Goal: Task Accomplishment & Management: Manage account settings

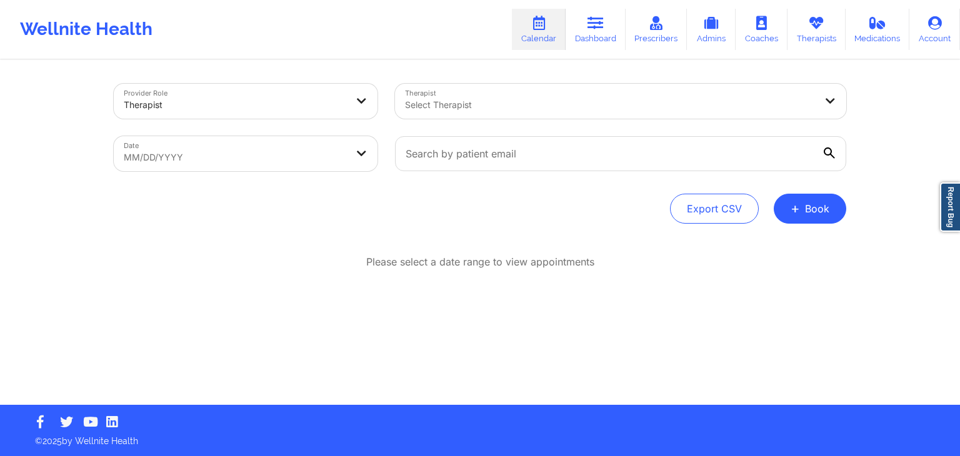
click at [411, 42] on div "Wellnite Health Calendar Dashboard Prescribers Admins Coaches Therapists Medica…" at bounding box center [480, 29] width 960 height 50
select select "2025-8"
select select "2025-9"
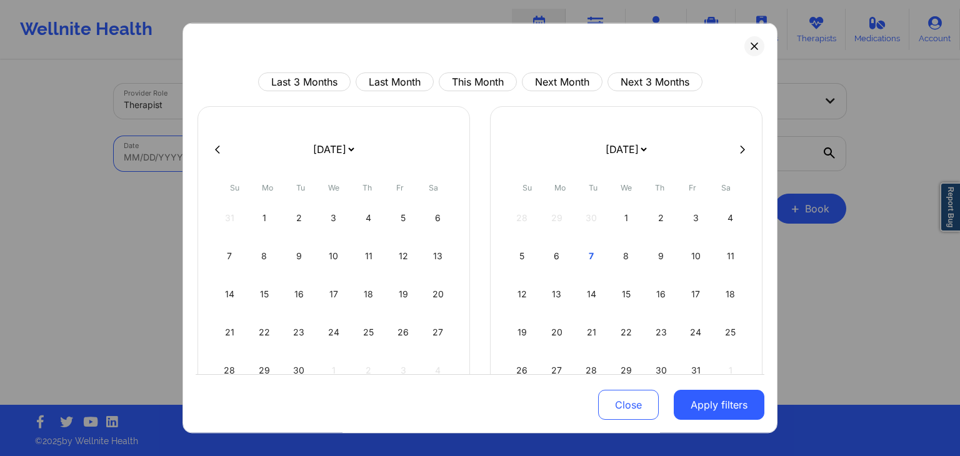
click at [321, 168] on body "Wellnite Health Calendar Dashboard Prescribers Admins Coaches Therapists Medica…" at bounding box center [480, 228] width 960 height 456
click at [403, 88] on button "Last Month" at bounding box center [395, 81] width 78 height 19
select select "2025-8"
select select "2025-9"
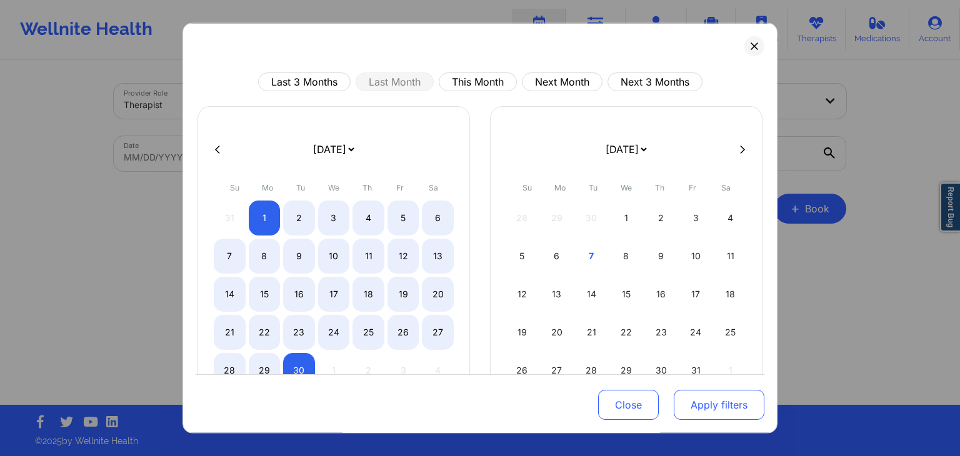
click at [710, 402] on button "Apply filters" at bounding box center [719, 405] width 91 height 30
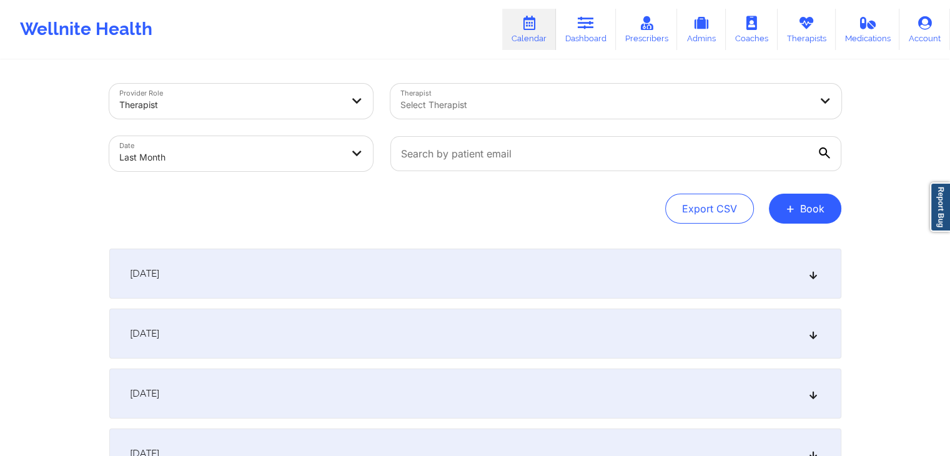
click at [505, 294] on div "[DATE]" at bounding box center [475, 274] width 732 height 50
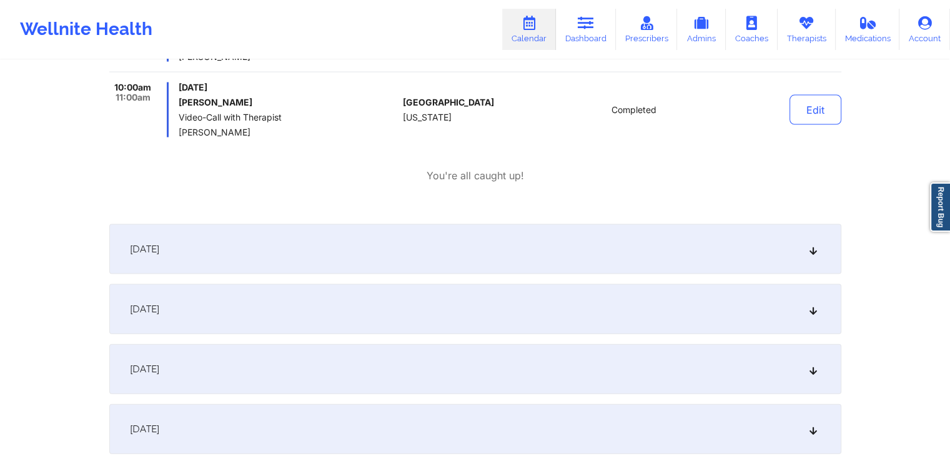
scroll to position [7381, 0]
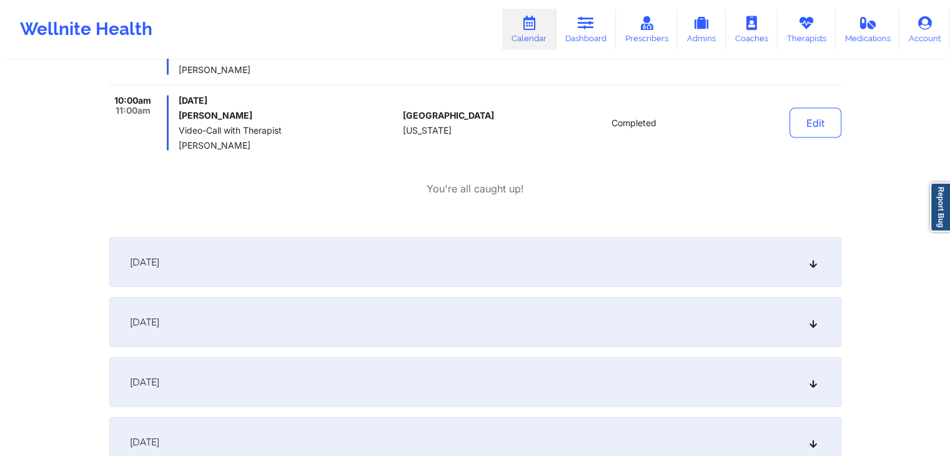
click at [486, 237] on div "[DATE]" at bounding box center [475, 262] width 732 height 50
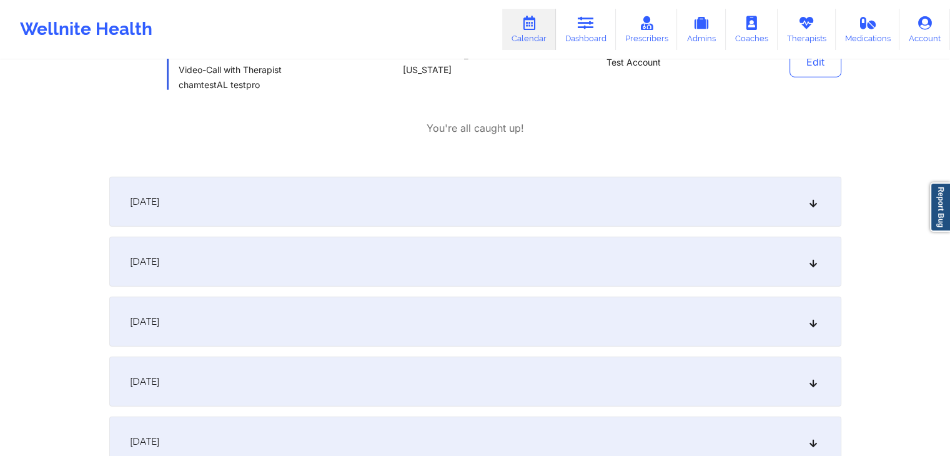
scroll to position [12702, 0]
click at [540, 176] on div "[DATE]" at bounding box center [475, 201] width 732 height 50
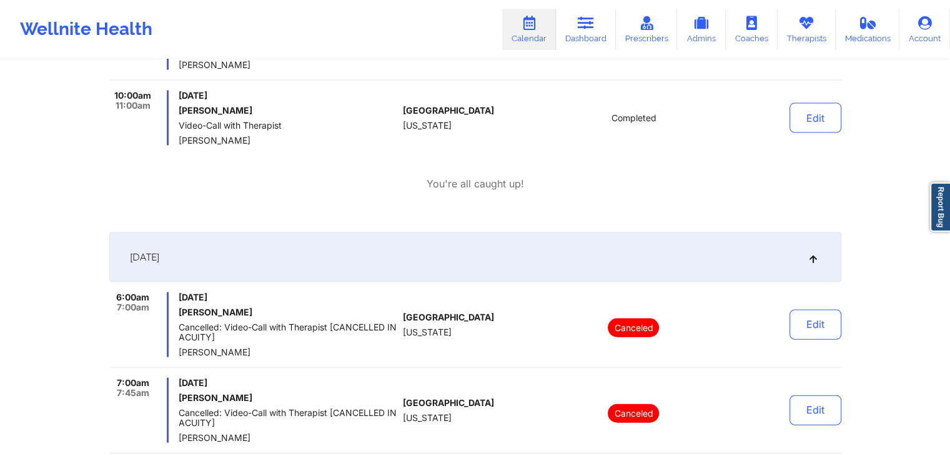
scroll to position [7385, 0]
click at [524, 253] on div "[DATE]" at bounding box center [475, 259] width 732 height 50
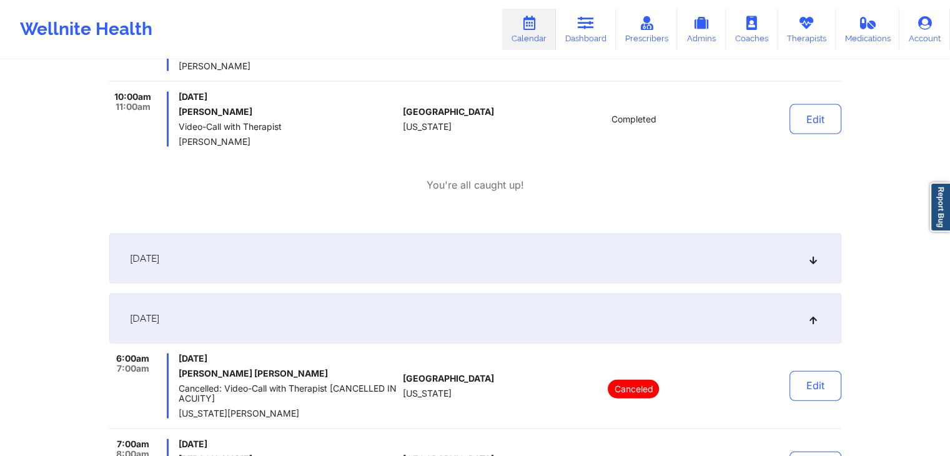
click at [524, 253] on div "[DATE]" at bounding box center [475, 259] width 732 height 50
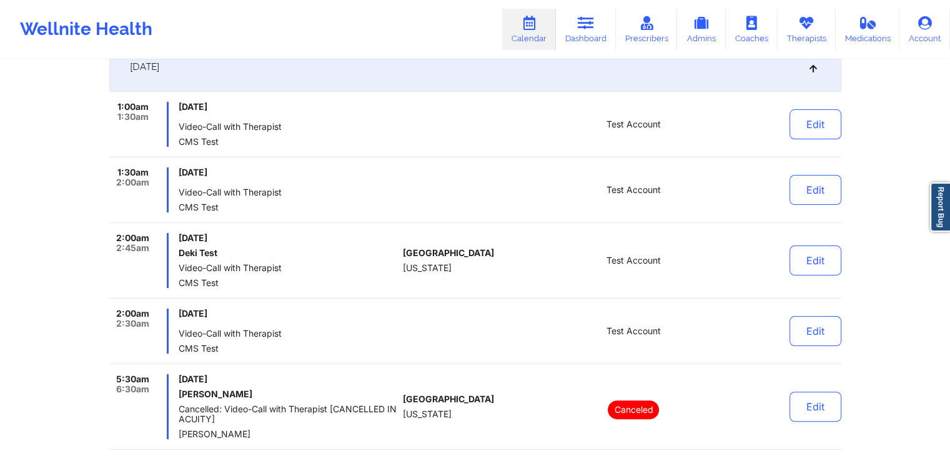
scroll to position [206, 0]
click at [807, 198] on button "Edit" at bounding box center [816, 191] width 52 height 30
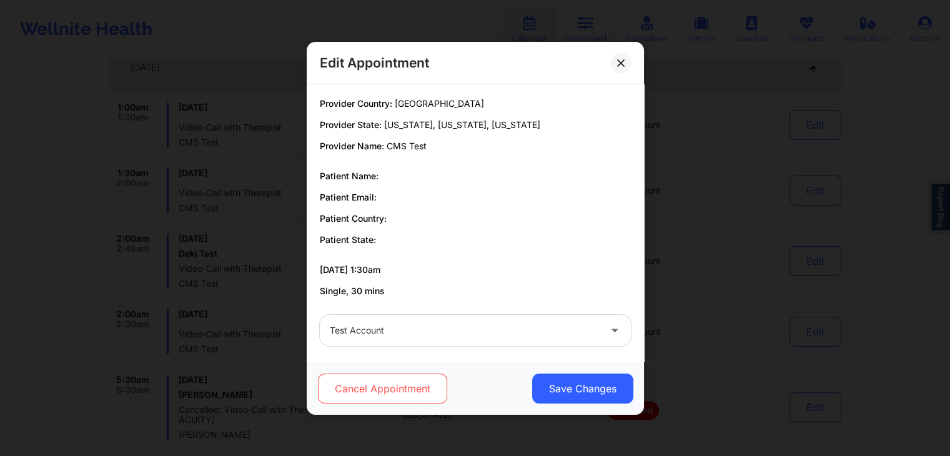
click at [425, 390] on button "Cancel Appointment" at bounding box center [381, 389] width 129 height 30
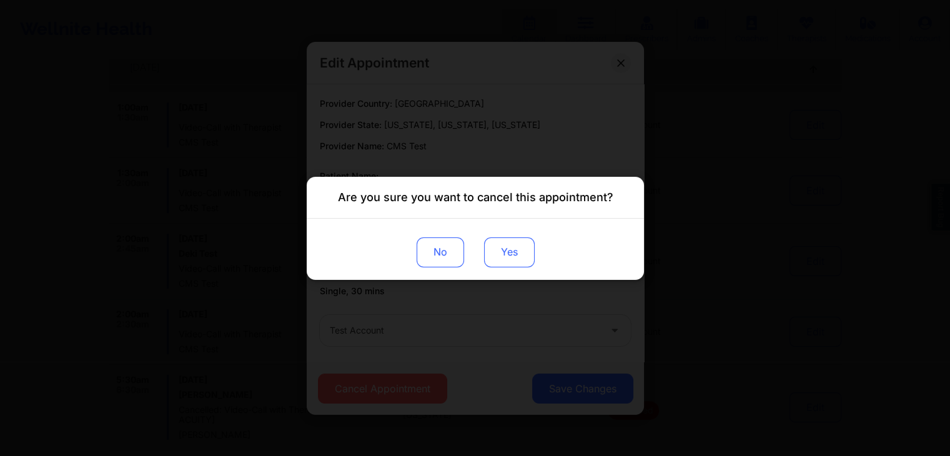
click at [515, 255] on button "Yes" at bounding box center [509, 252] width 51 height 30
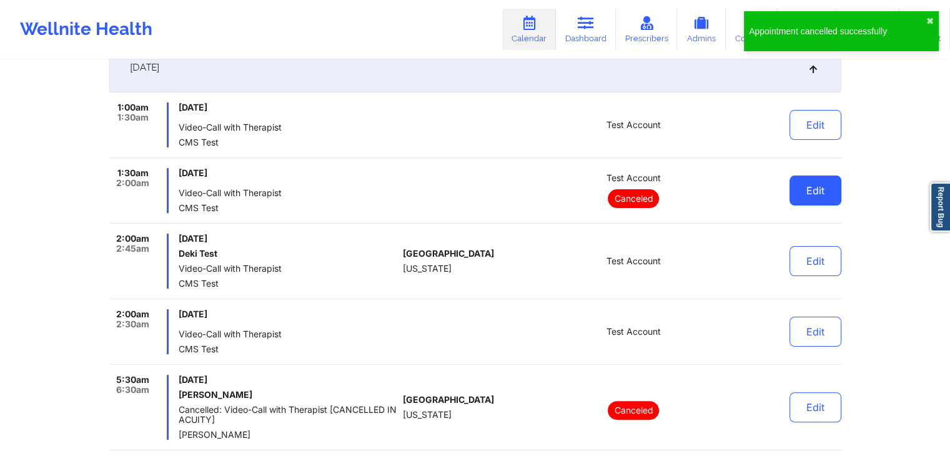
click at [802, 189] on button "Edit" at bounding box center [816, 191] width 52 height 30
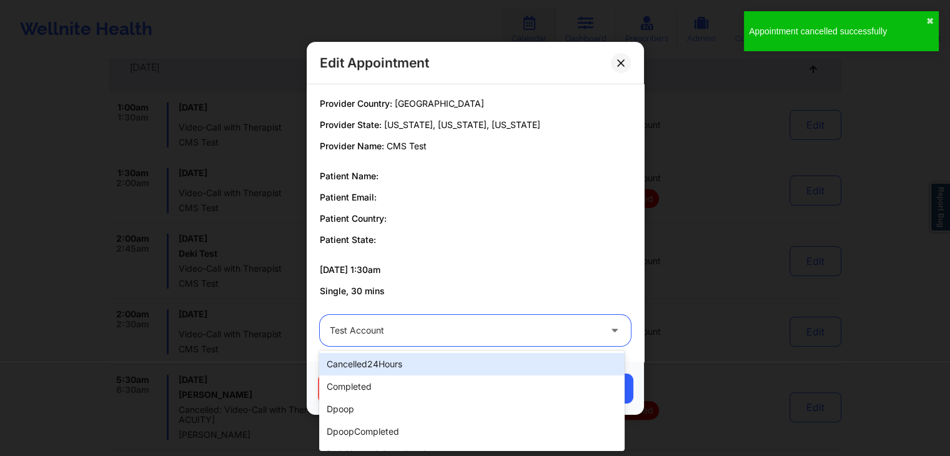
click at [440, 328] on div at bounding box center [465, 330] width 270 height 15
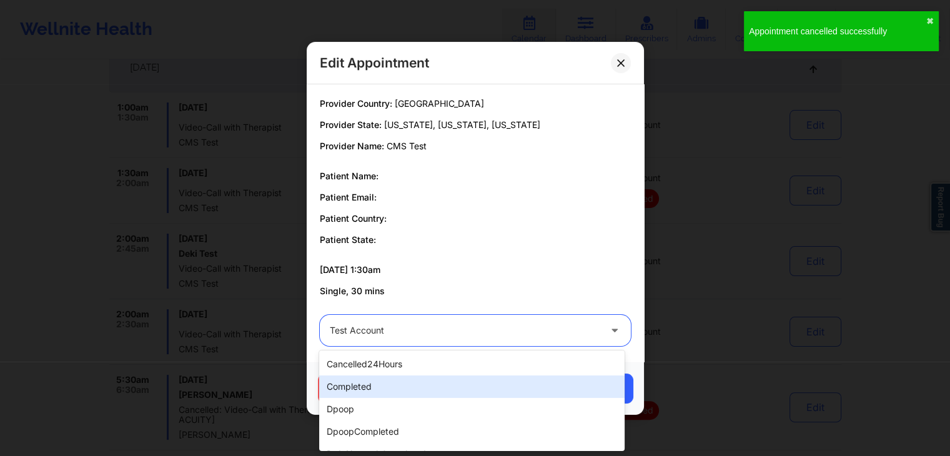
scroll to position [399, 0]
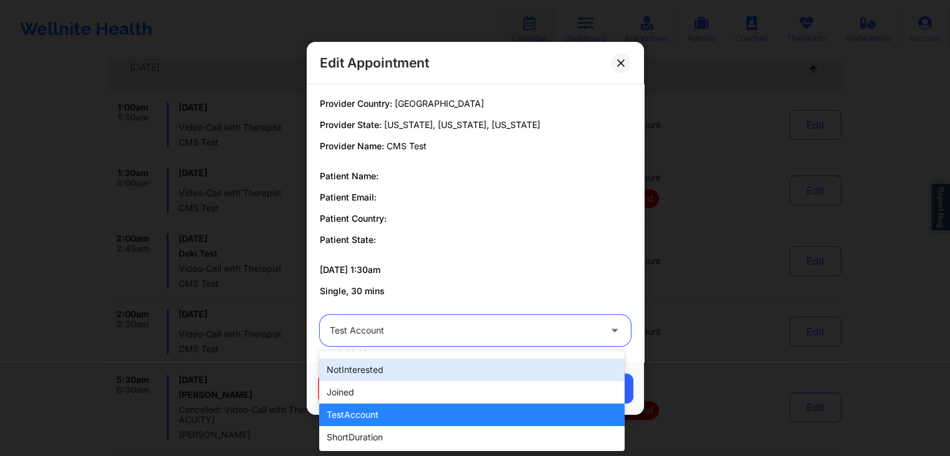
click at [395, 377] on div "notInterested" at bounding box center [471, 370] width 305 height 22
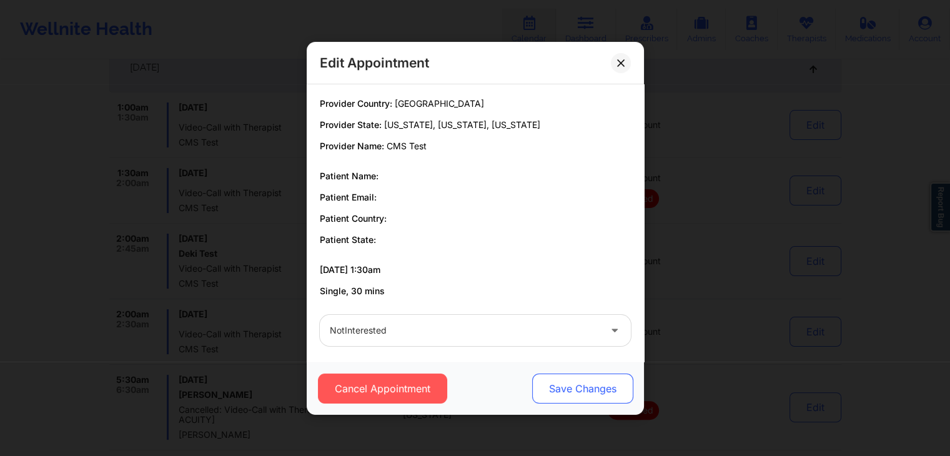
click at [585, 398] on button "Save Changes" at bounding box center [582, 389] width 101 height 30
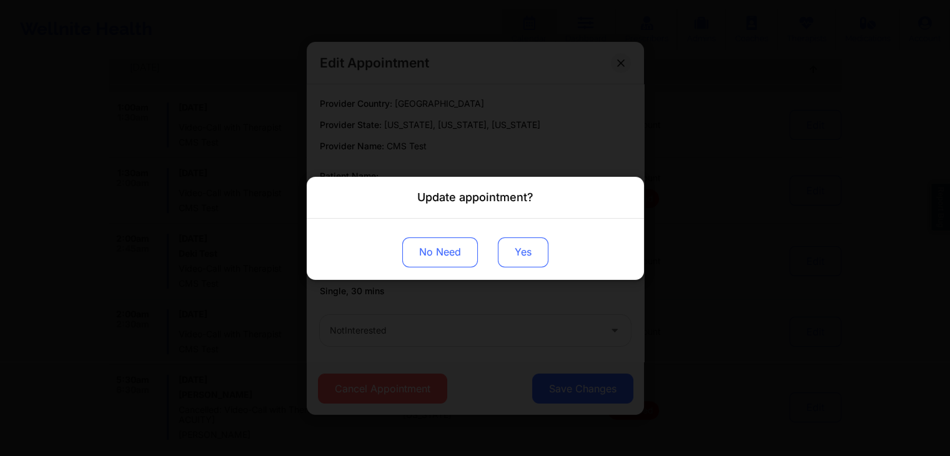
click at [534, 261] on button "Yes" at bounding box center [523, 252] width 51 height 30
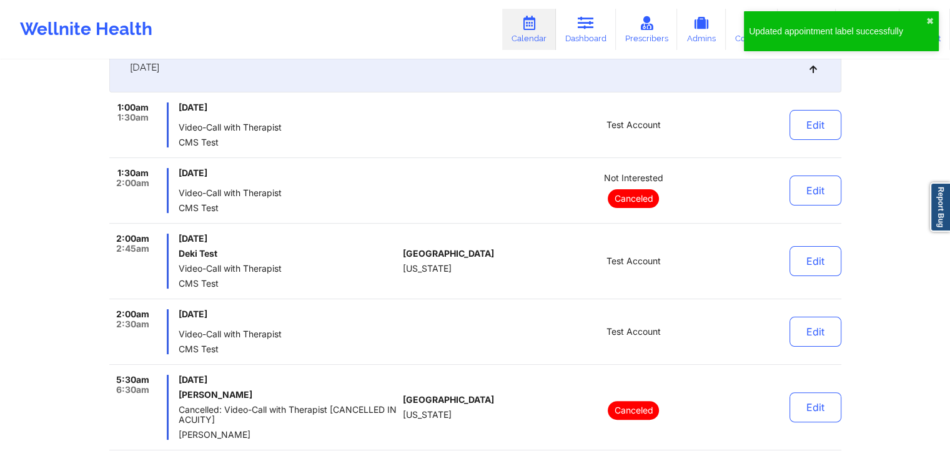
scroll to position [0, 0]
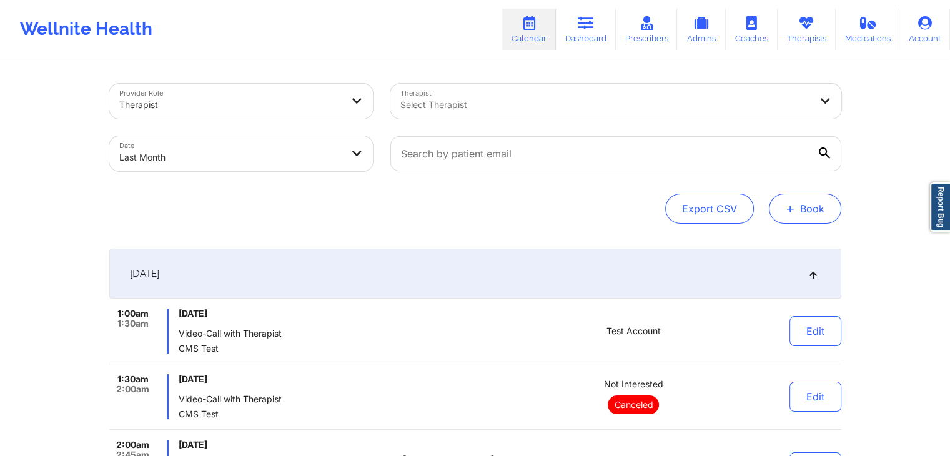
click at [804, 212] on button "+ Book" at bounding box center [805, 209] width 72 height 30
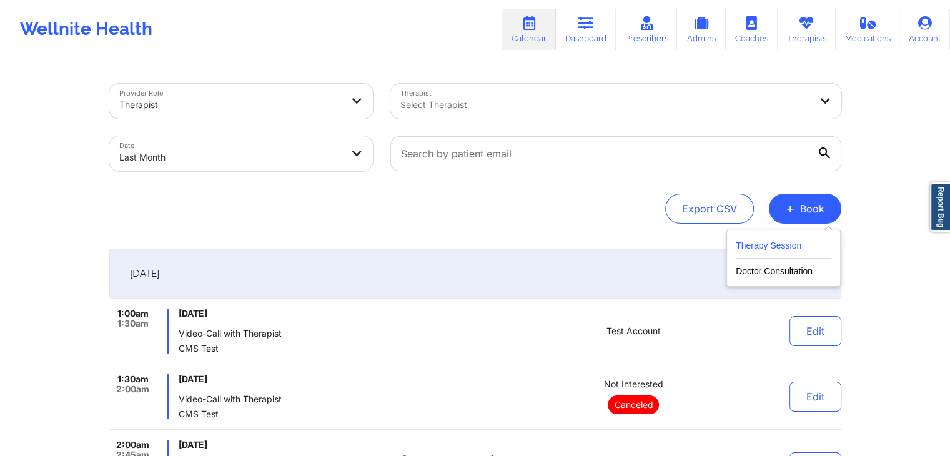
click at [787, 247] on button "Therapy Session" at bounding box center [784, 248] width 96 height 21
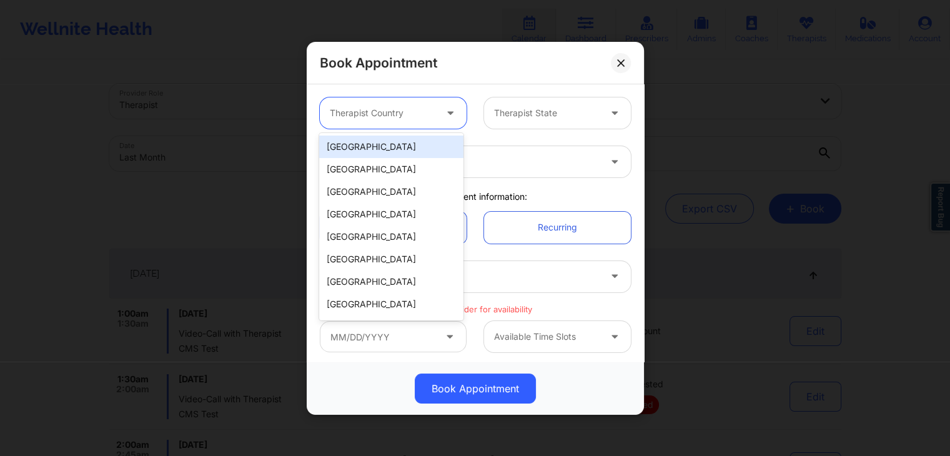
click at [437, 111] on div at bounding box center [452, 112] width 30 height 31
click at [387, 146] on div "[GEOGRAPHIC_DATA]" at bounding box center [391, 147] width 144 height 22
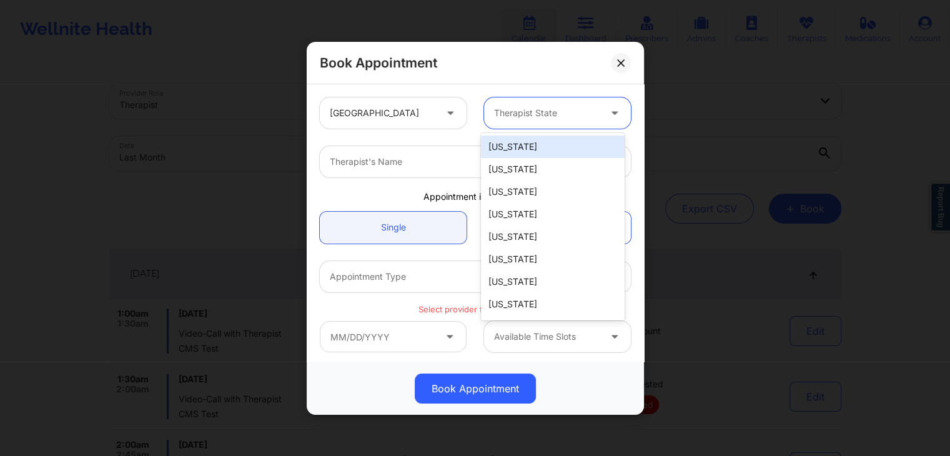
click at [538, 112] on div at bounding box center [547, 113] width 106 height 15
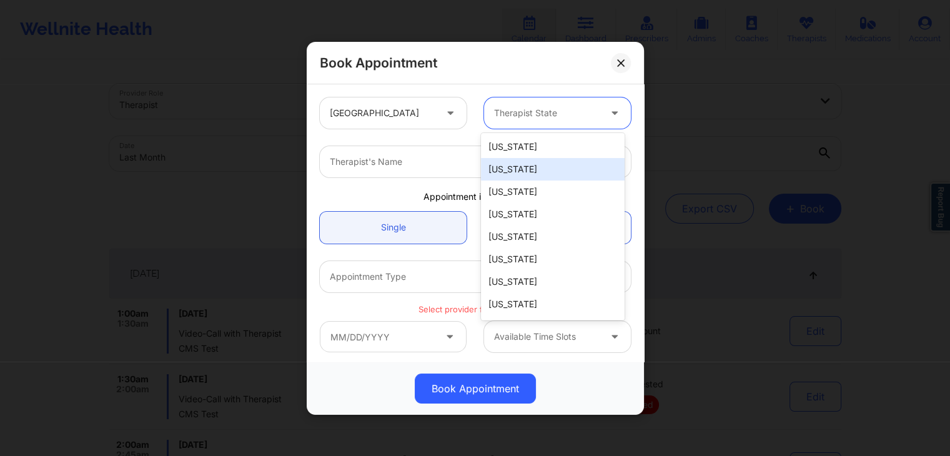
click at [521, 166] on div "[US_STATE]" at bounding box center [553, 169] width 144 height 22
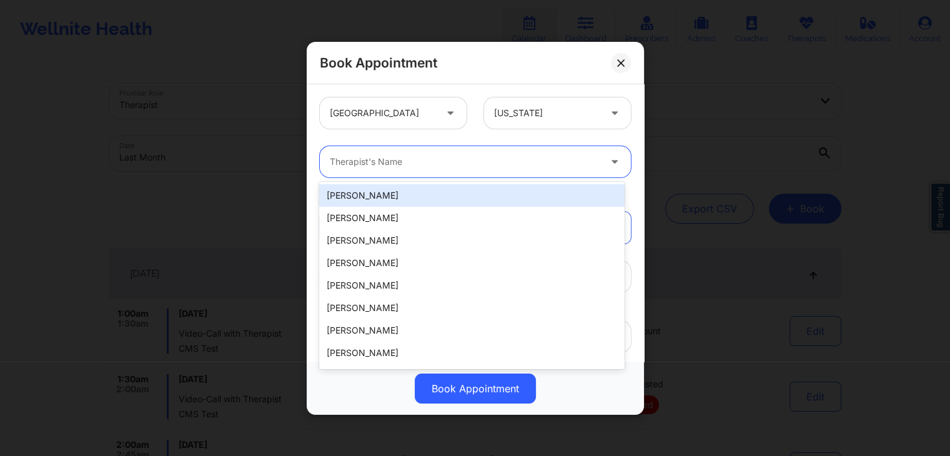
click at [408, 157] on div at bounding box center [465, 161] width 270 height 15
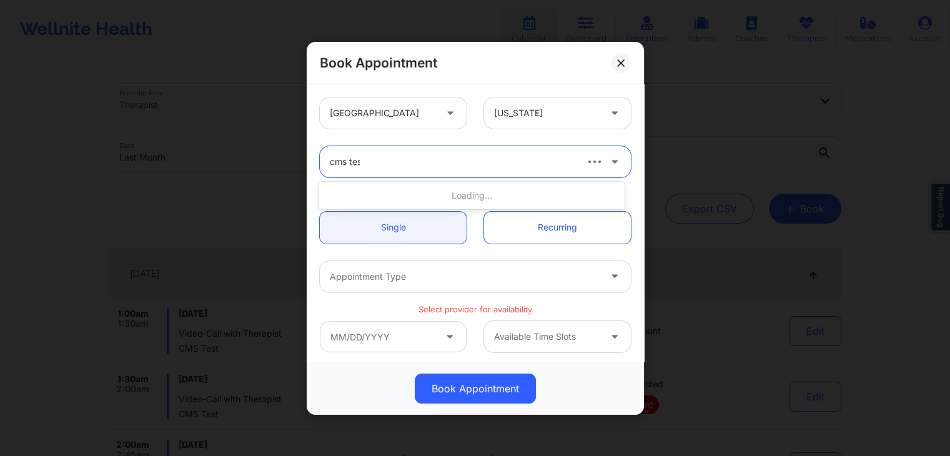
type input "cms test"
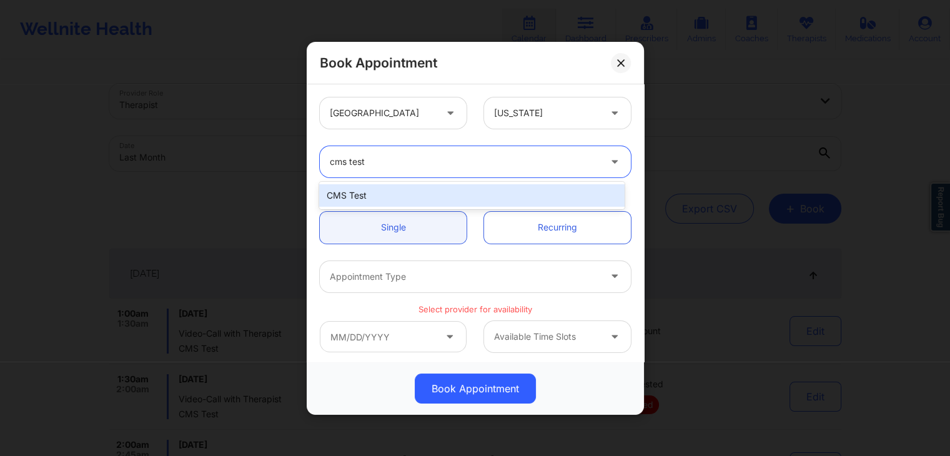
click at [427, 187] on div "CMS Test" at bounding box center [471, 195] width 305 height 22
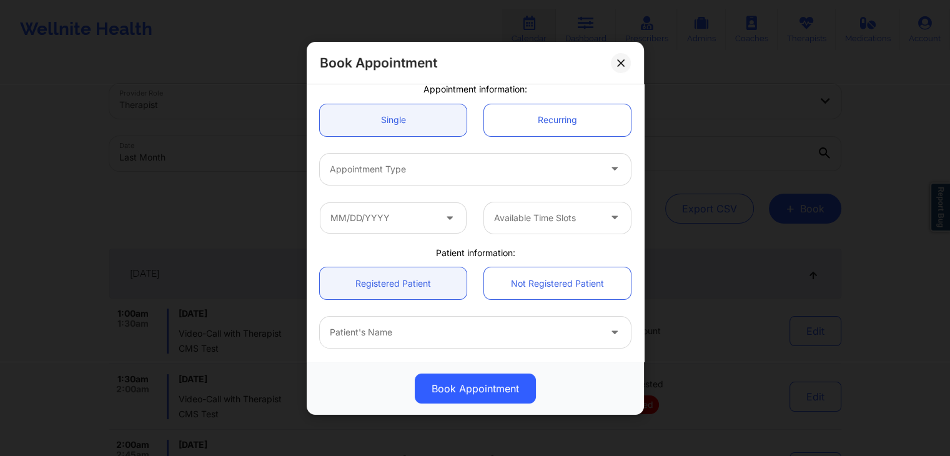
scroll to position [120, 0]
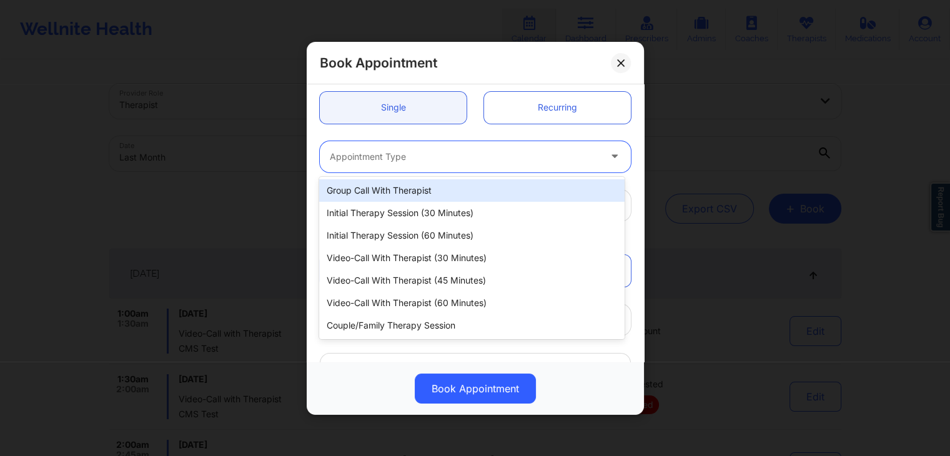
click at [519, 142] on div "Appointment Type" at bounding box center [460, 156] width 281 height 31
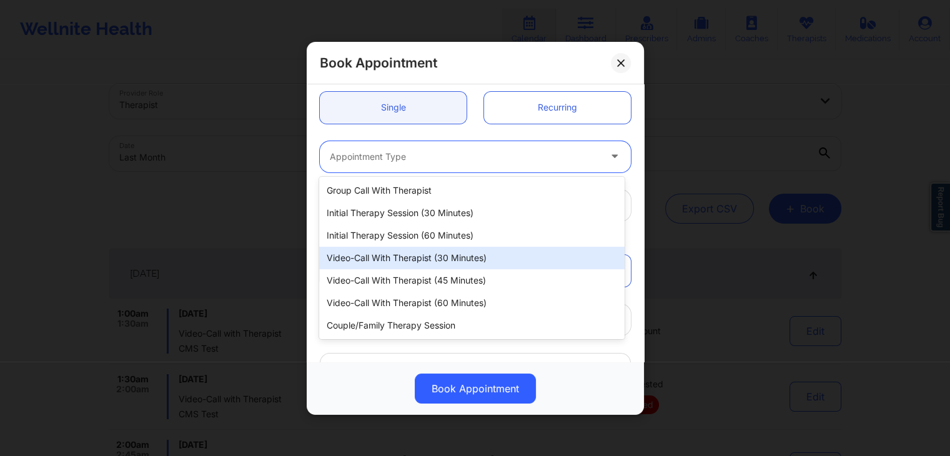
click at [452, 262] on div "Video-Call with Therapist (30 minutes)" at bounding box center [471, 258] width 305 height 22
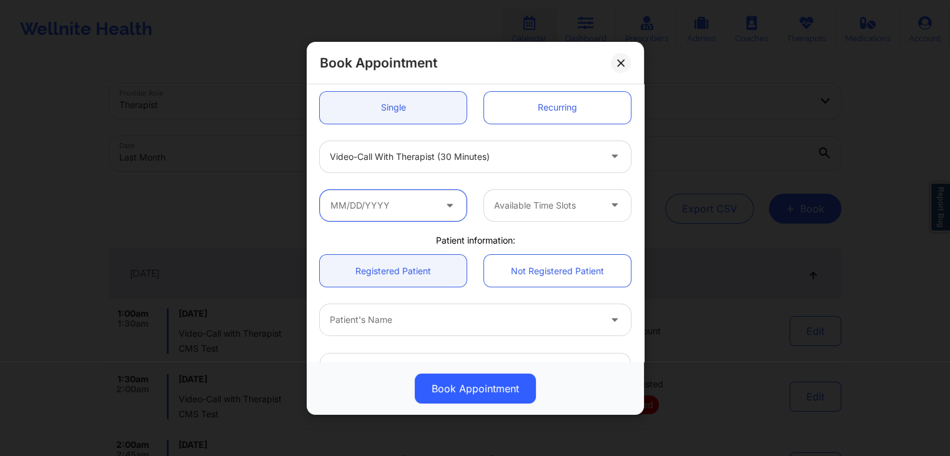
click at [401, 198] on input "text" at bounding box center [393, 204] width 147 height 31
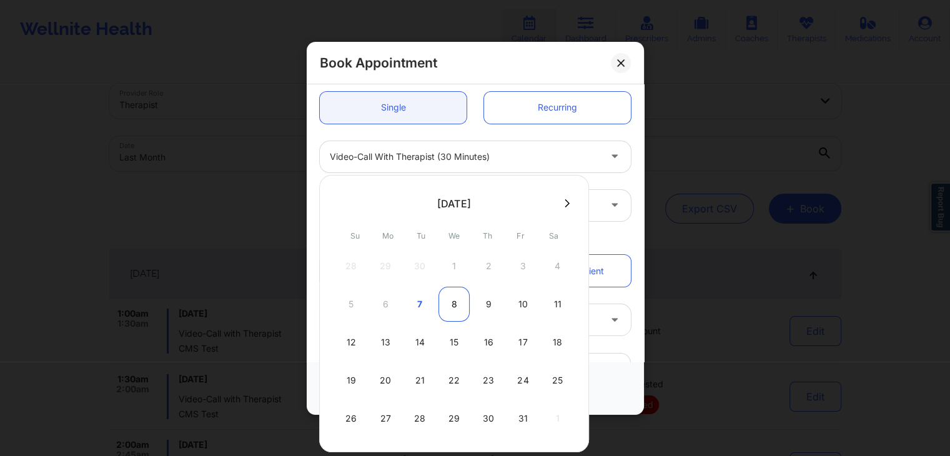
click at [454, 312] on div "8" at bounding box center [454, 304] width 31 height 35
type input "[DATE]"
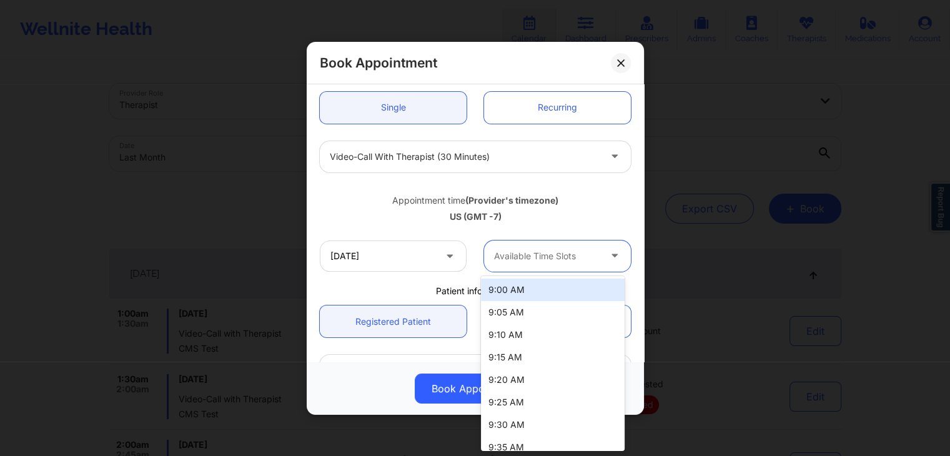
click at [515, 268] on div "Available Time Slots" at bounding box center [542, 255] width 117 height 31
click at [517, 295] on div "9:00 AM" at bounding box center [553, 290] width 144 height 22
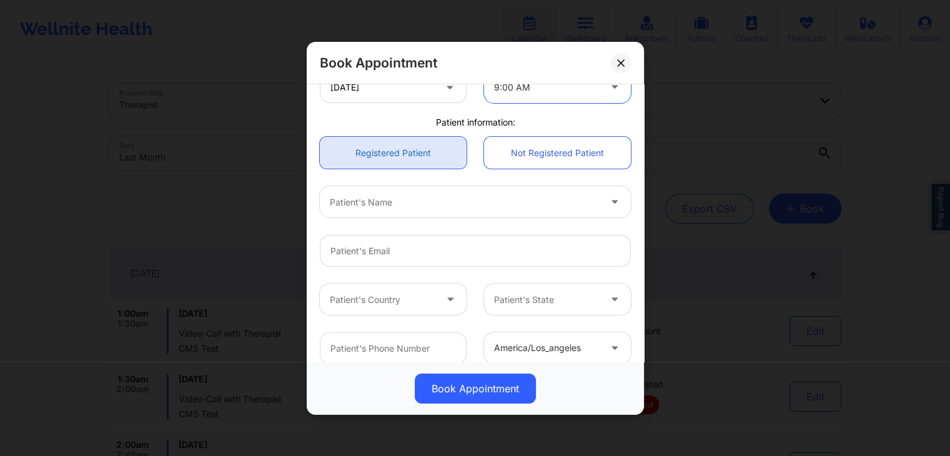
scroll to position [295, 0]
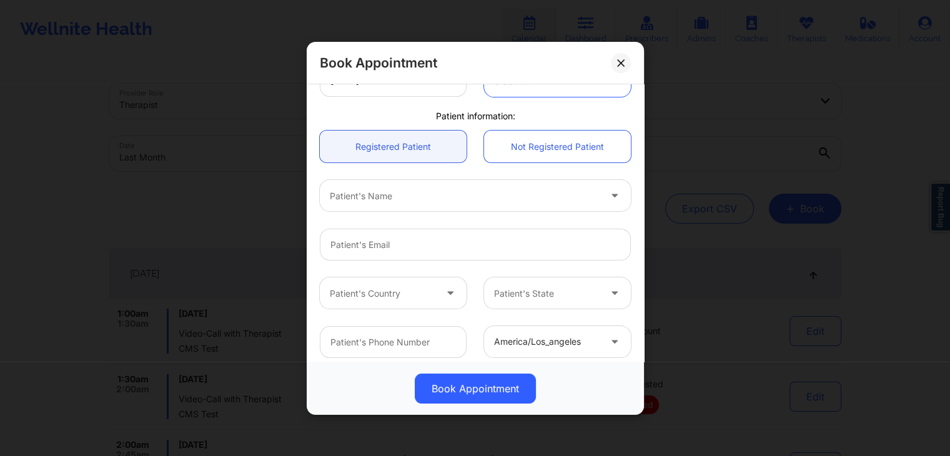
click at [443, 190] on div at bounding box center [465, 195] width 270 height 15
type input "deki"
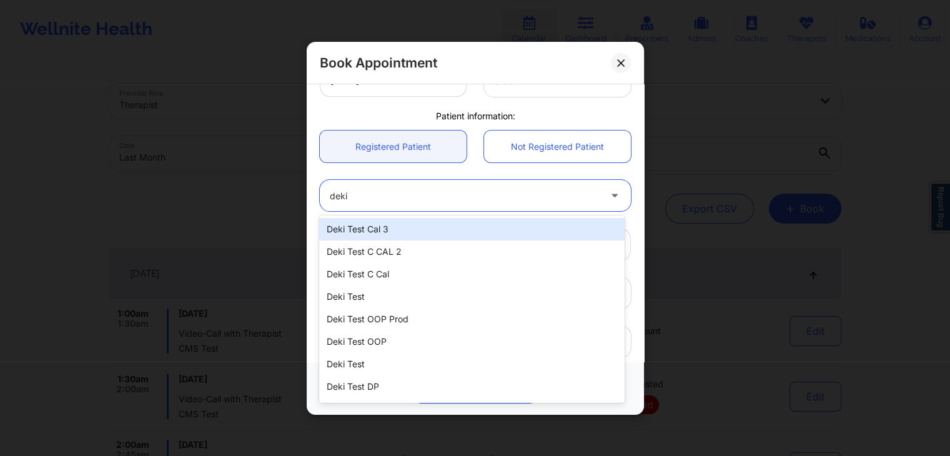
click at [410, 234] on div "Deki Test Cal 3" at bounding box center [471, 229] width 305 height 22
type input "[EMAIL_ADDRESS][DOMAIN_NAME]"
type input "[PHONE_NUMBER]"
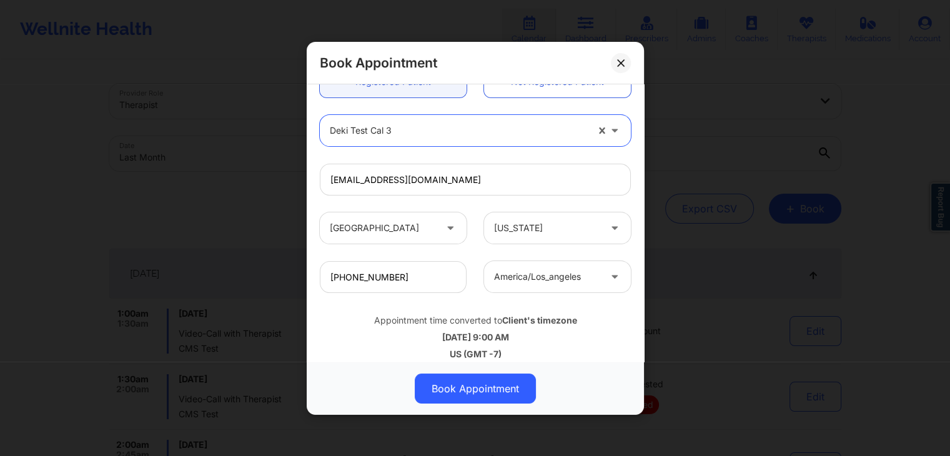
scroll to position [371, 0]
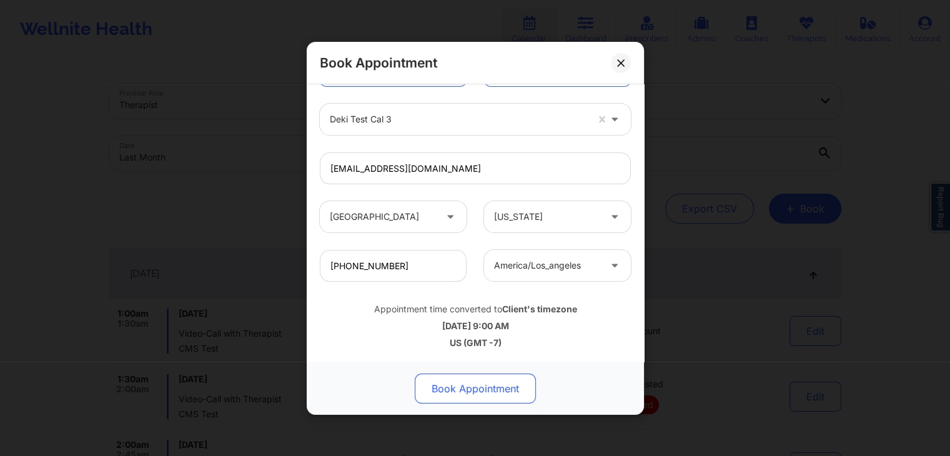
click at [490, 392] on button "Book Appointment" at bounding box center [475, 389] width 121 height 30
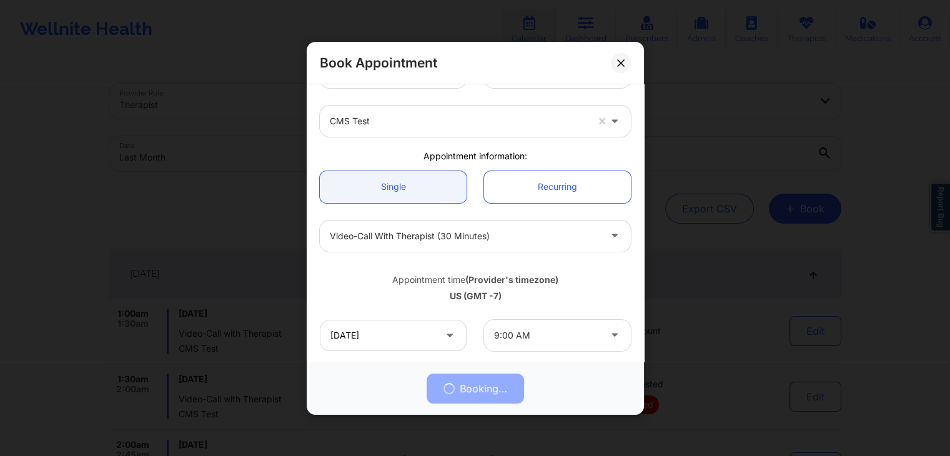
scroll to position [0, 0]
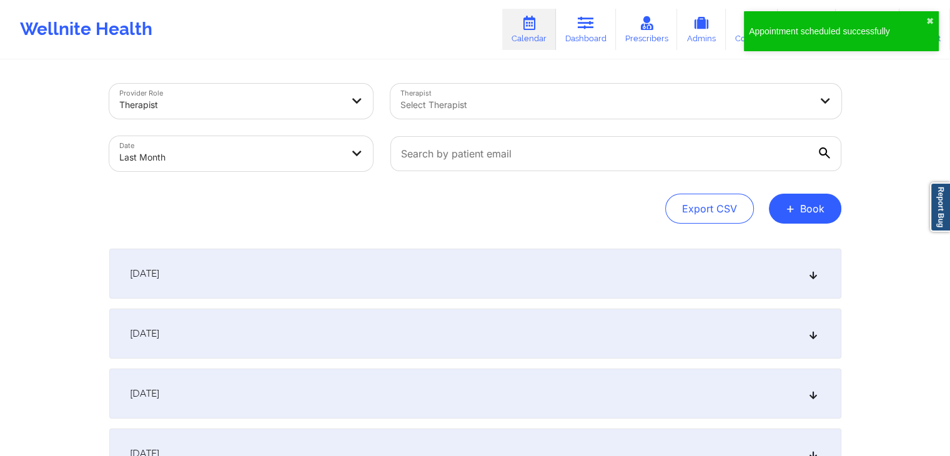
select select "2025-8"
select select "2025-9"
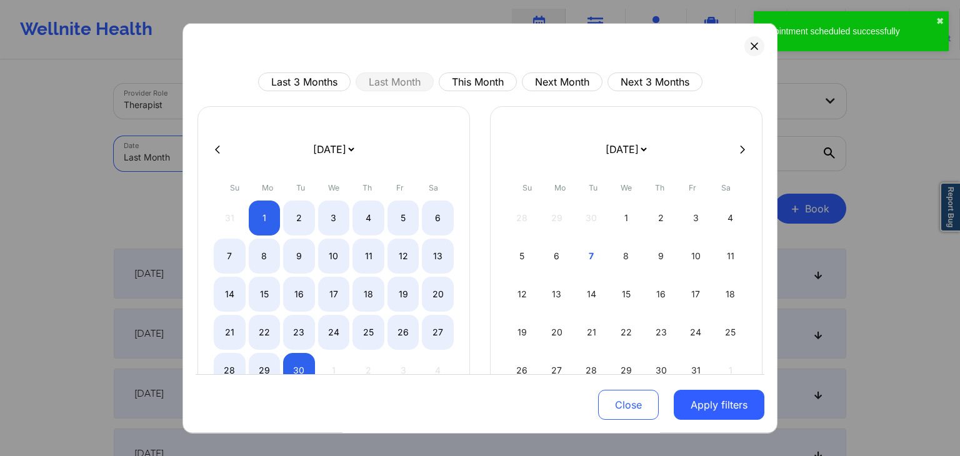
click at [349, 157] on body "Appointment scheduled successfully ✖︎ Wellnite Health Calendar Dashboard Prescr…" at bounding box center [480, 228] width 960 height 456
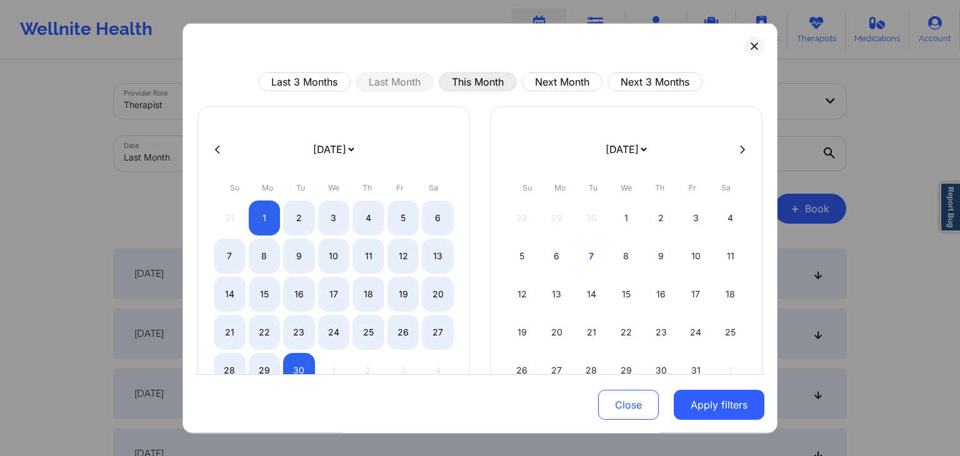
click at [494, 84] on button "This Month" at bounding box center [478, 81] width 78 height 19
select select "2025-9"
select select "2025-10"
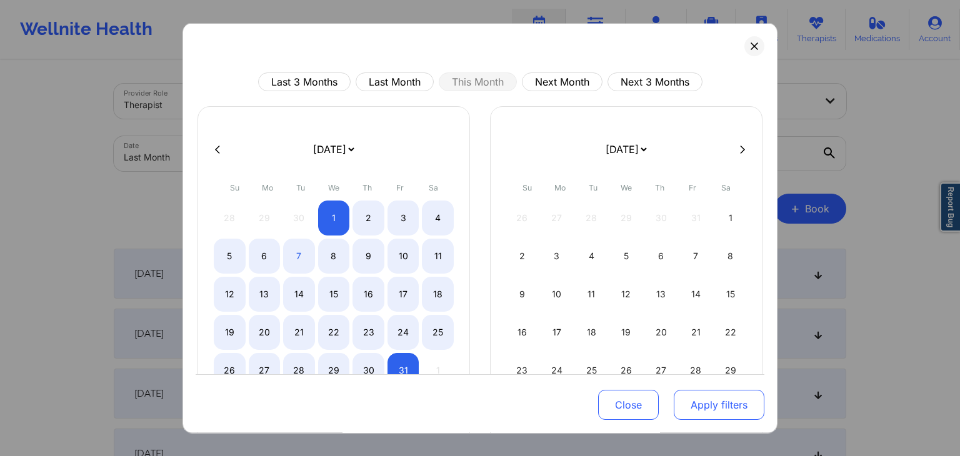
click at [715, 405] on button "Apply filters" at bounding box center [719, 405] width 91 height 30
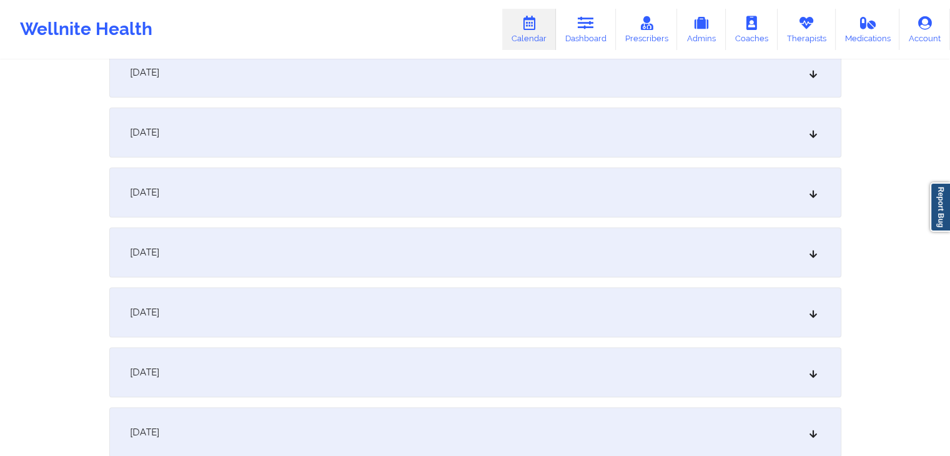
scroll to position [500, 0]
click at [576, 189] on div "[DATE]" at bounding box center [475, 194] width 732 height 50
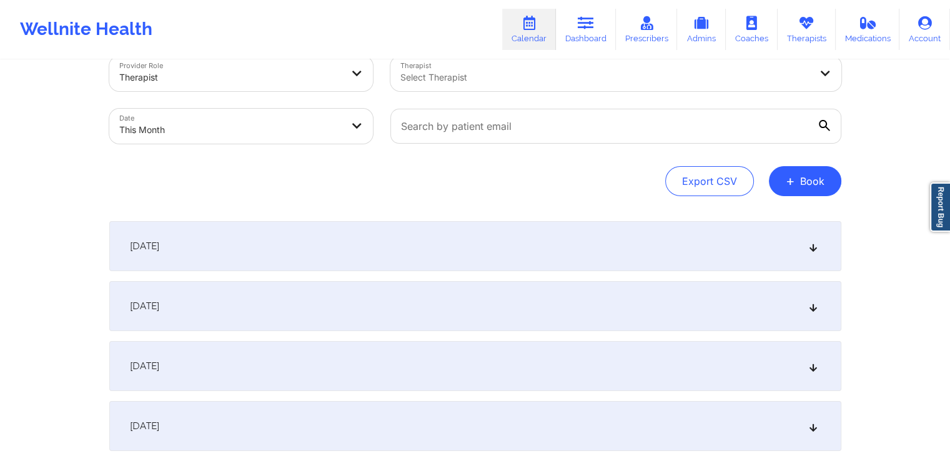
scroll to position [0, 0]
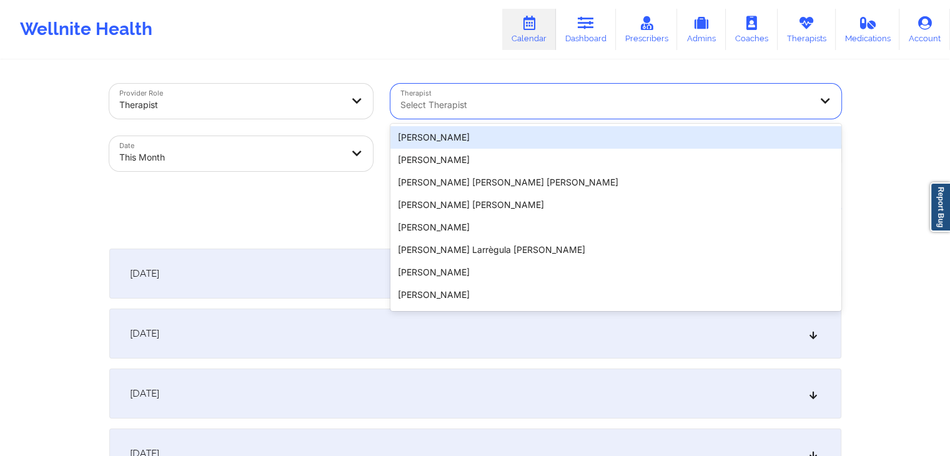
click at [542, 102] on div at bounding box center [605, 104] width 410 height 15
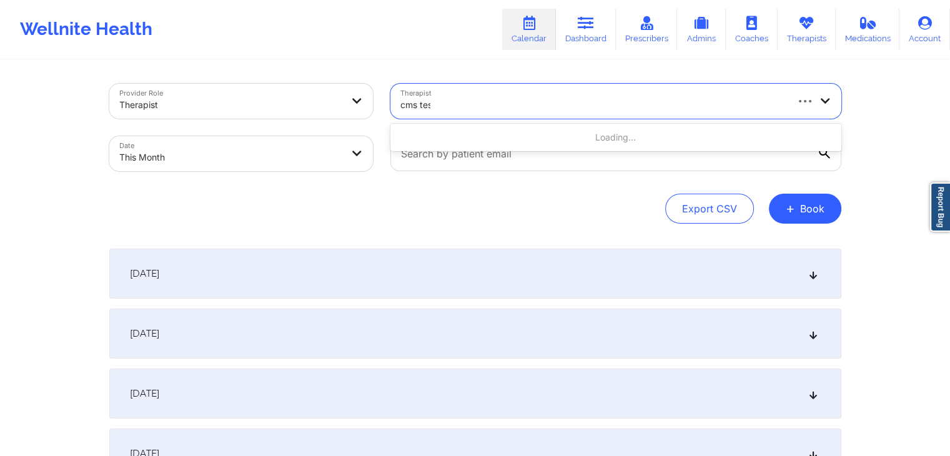
type input "cms test"
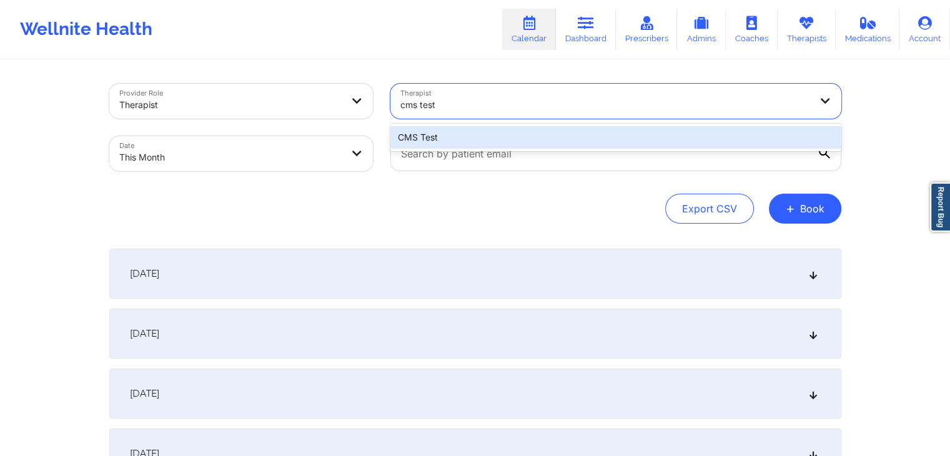
click at [580, 136] on div "CMS Test" at bounding box center [615, 137] width 451 height 22
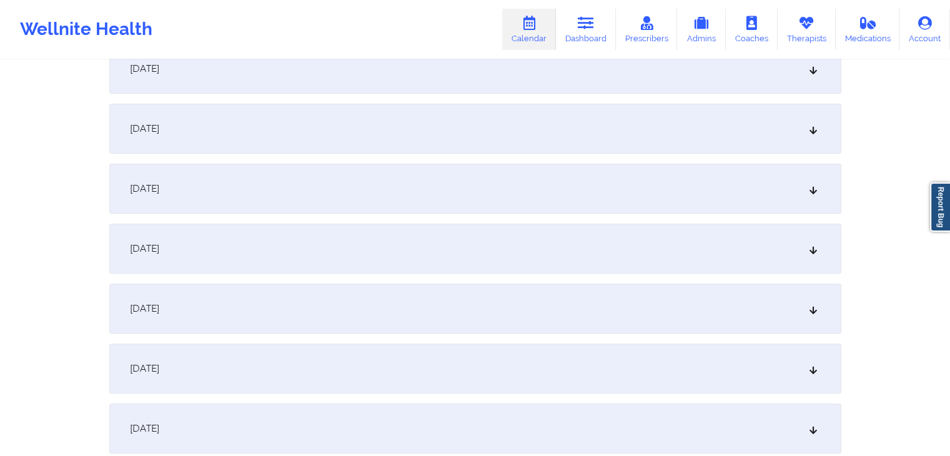
scroll to position [386, 0]
click at [469, 308] on div "[DATE]" at bounding box center [475, 307] width 732 height 50
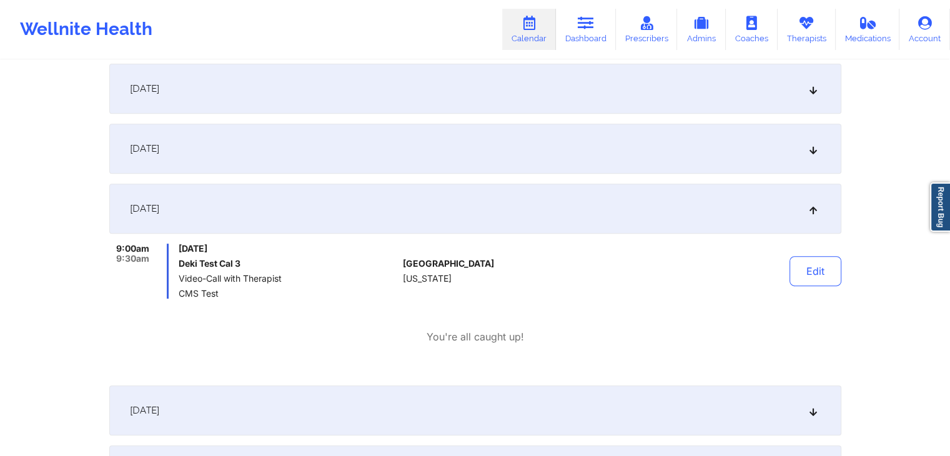
scroll to position [486, 0]
click at [484, 276] on div "[GEOGRAPHIC_DATA] [US_STATE]" at bounding box center [472, 269] width 139 height 55
click at [832, 260] on button "Edit" at bounding box center [816, 270] width 52 height 30
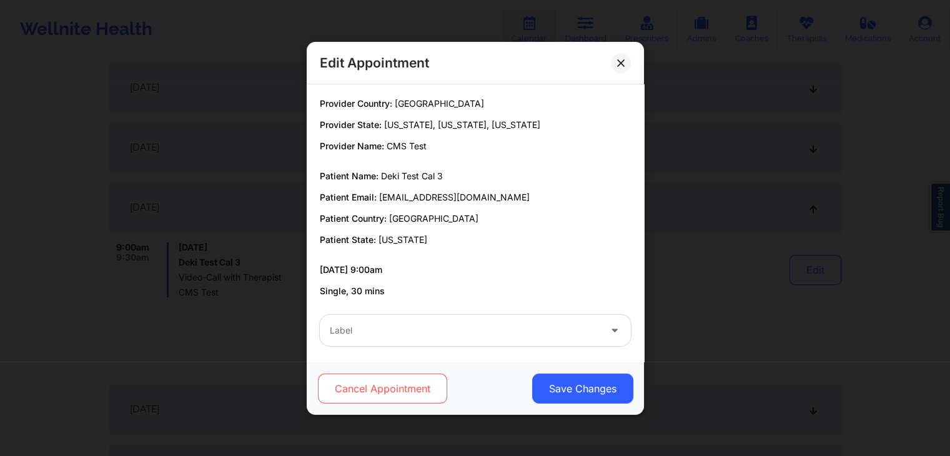
click at [434, 382] on button "Cancel Appointment" at bounding box center [381, 389] width 129 height 30
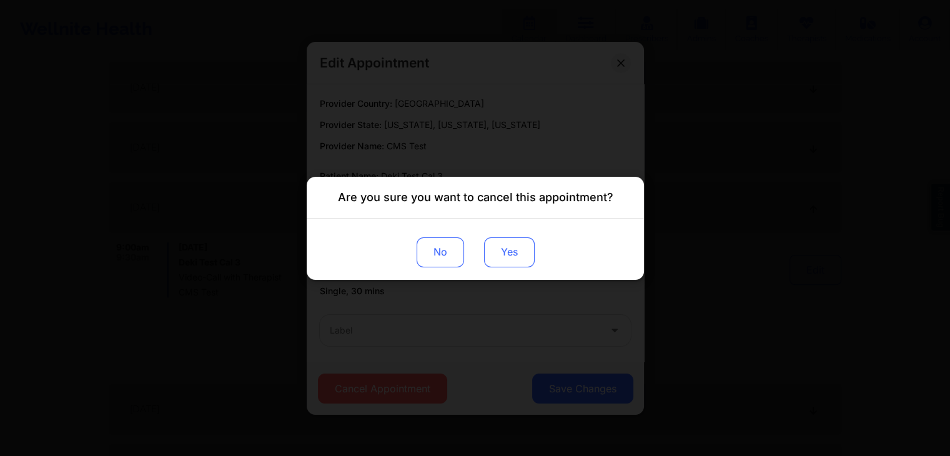
click at [528, 250] on button "Yes" at bounding box center [509, 252] width 51 height 30
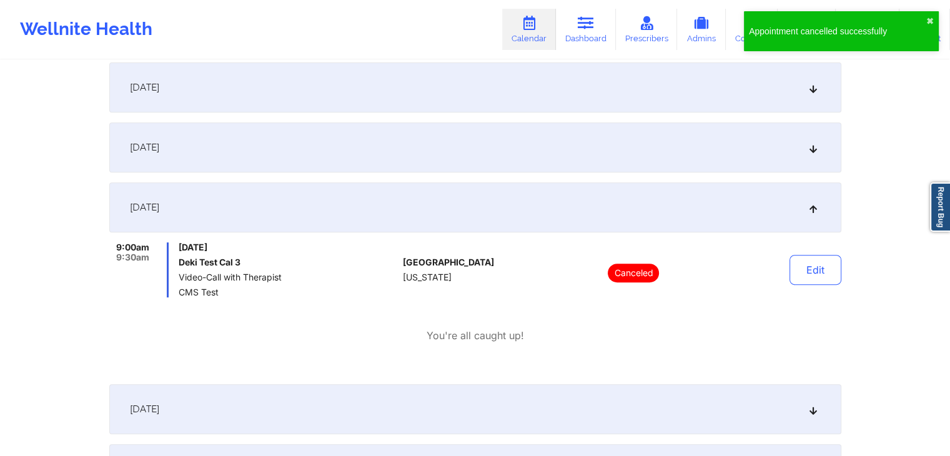
click at [737, 270] on div "Edit" at bounding box center [783, 269] width 116 height 55
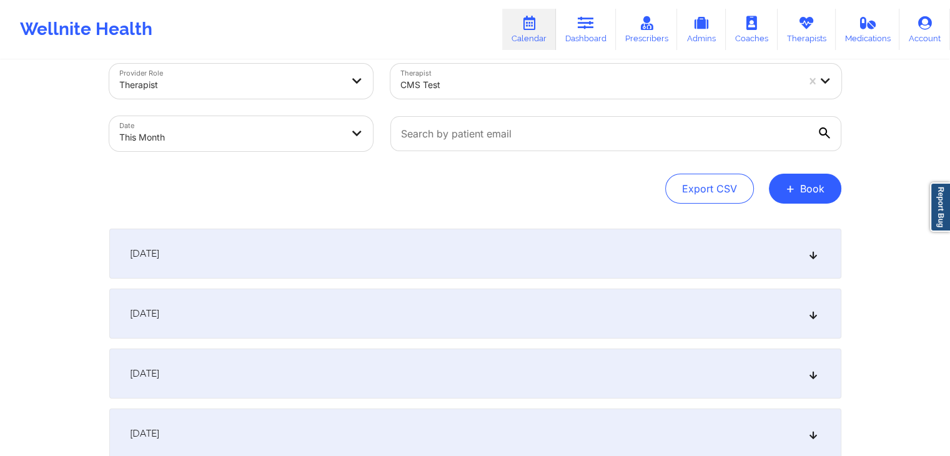
scroll to position [0, 0]
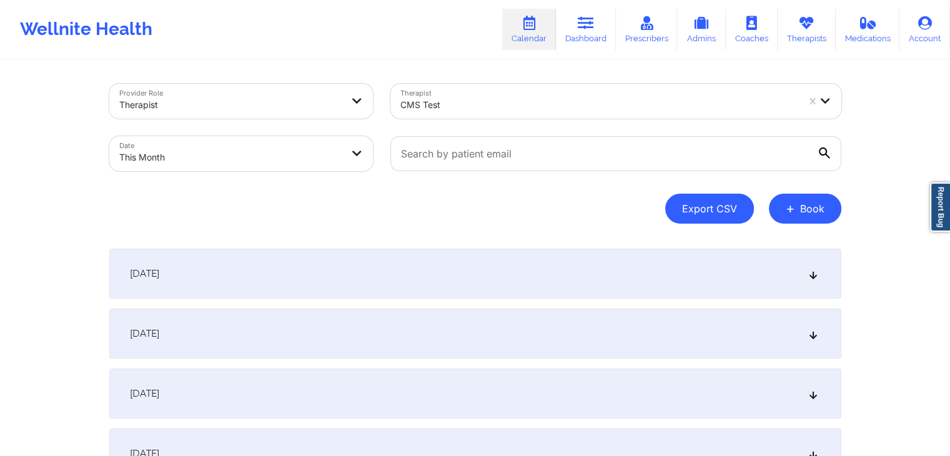
click at [708, 213] on button "Export CSV" at bounding box center [709, 209] width 89 height 30
select select "2025-8"
select select "2025-9"
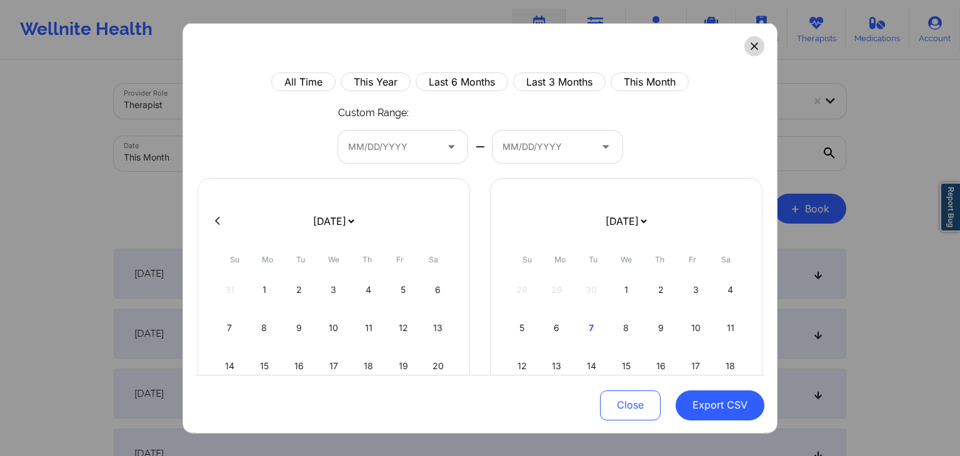
click at [751, 49] on icon at bounding box center [753, 45] width 7 height 7
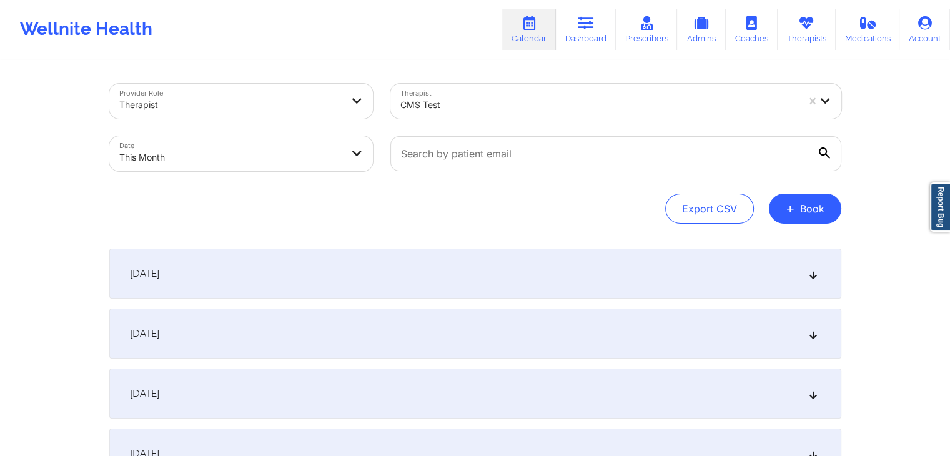
click at [665, 157] on input "text" at bounding box center [615, 153] width 451 height 35
click at [634, 206] on div "Export CSV + Book" at bounding box center [475, 209] width 732 height 30
click at [494, 189] on div "Provider Role Therapist Therapist CMS Test Date This Month Export CSV + Book" at bounding box center [475, 154] width 732 height 140
